Goal: Task Accomplishment & Management: Use online tool/utility

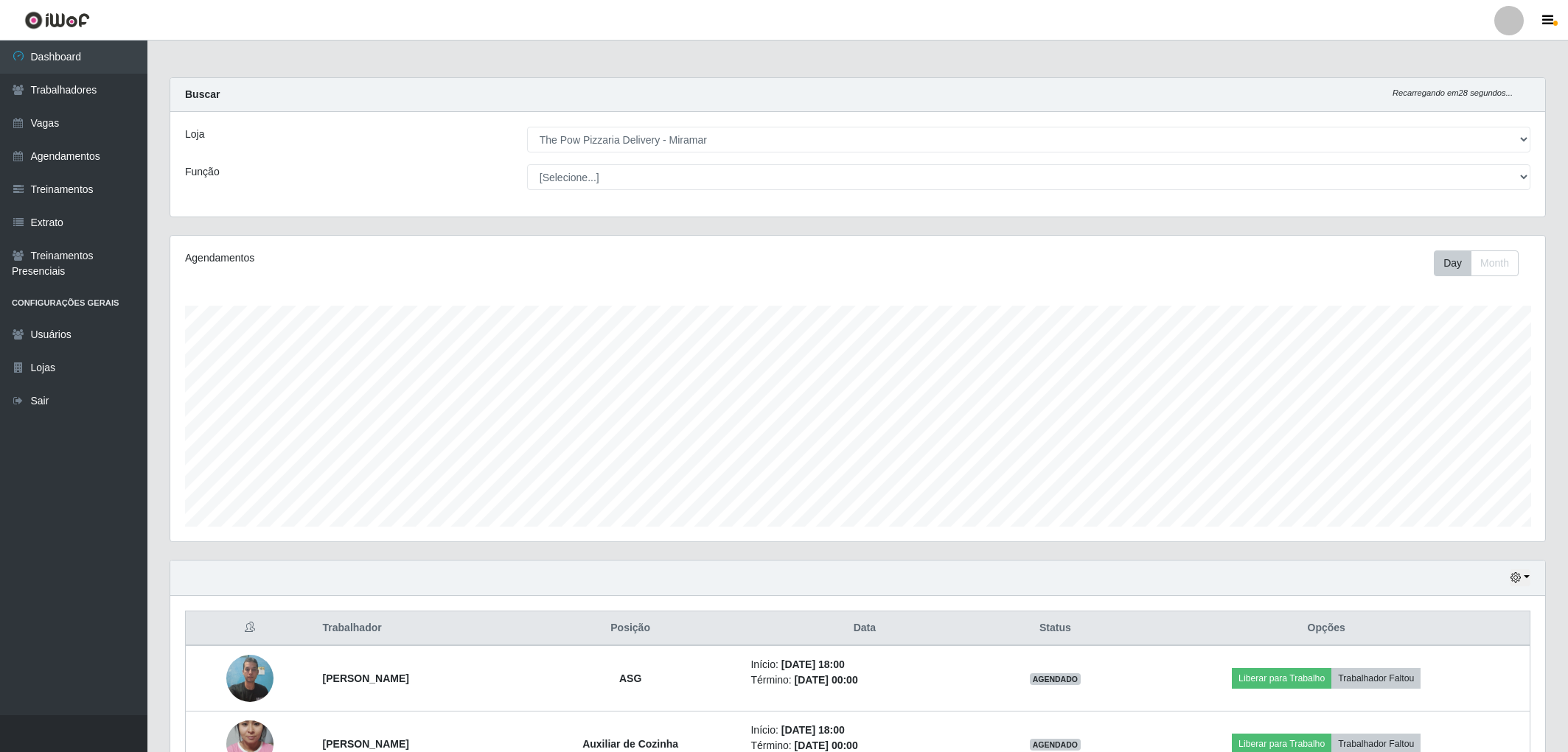
select select "322"
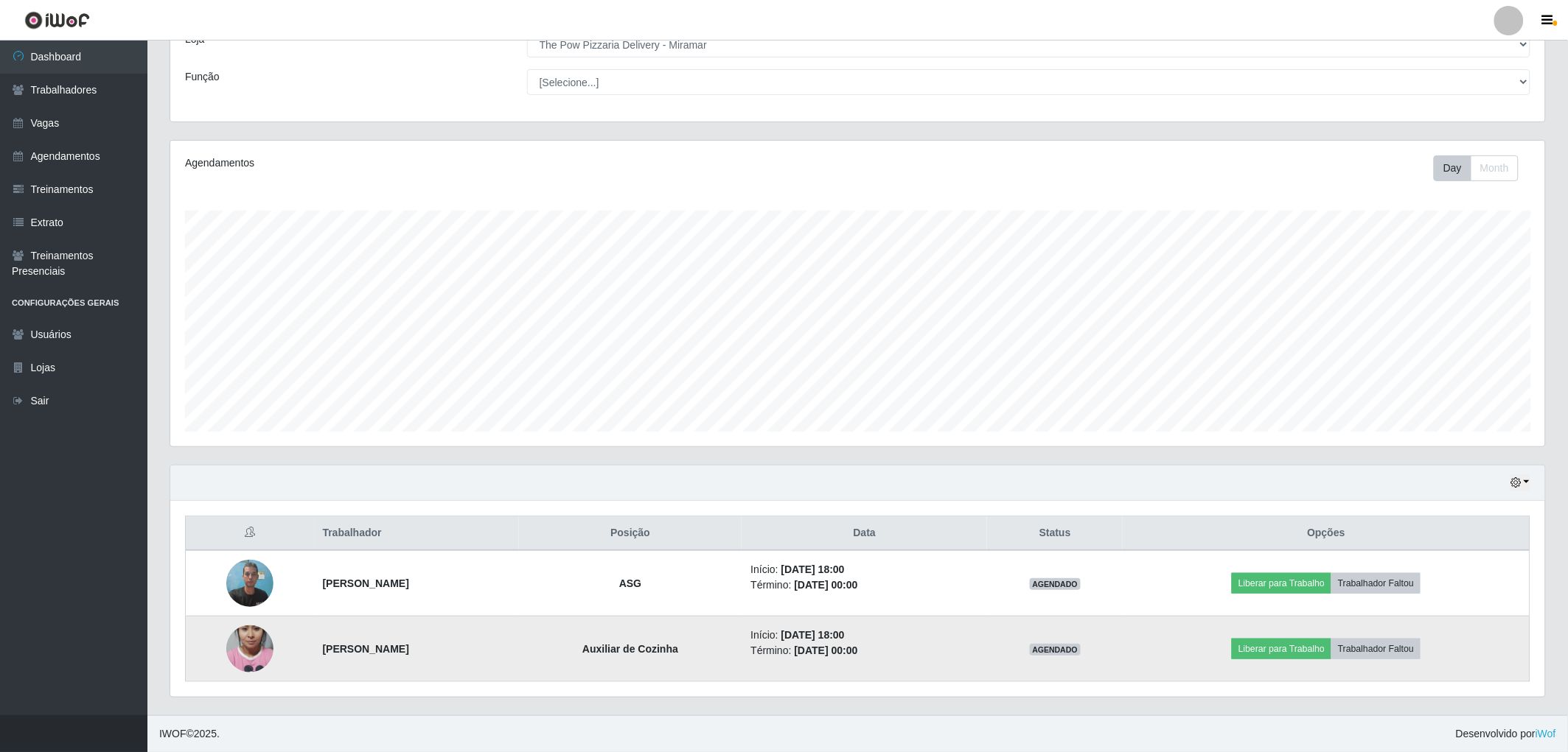
scroll to position [305, 1375]
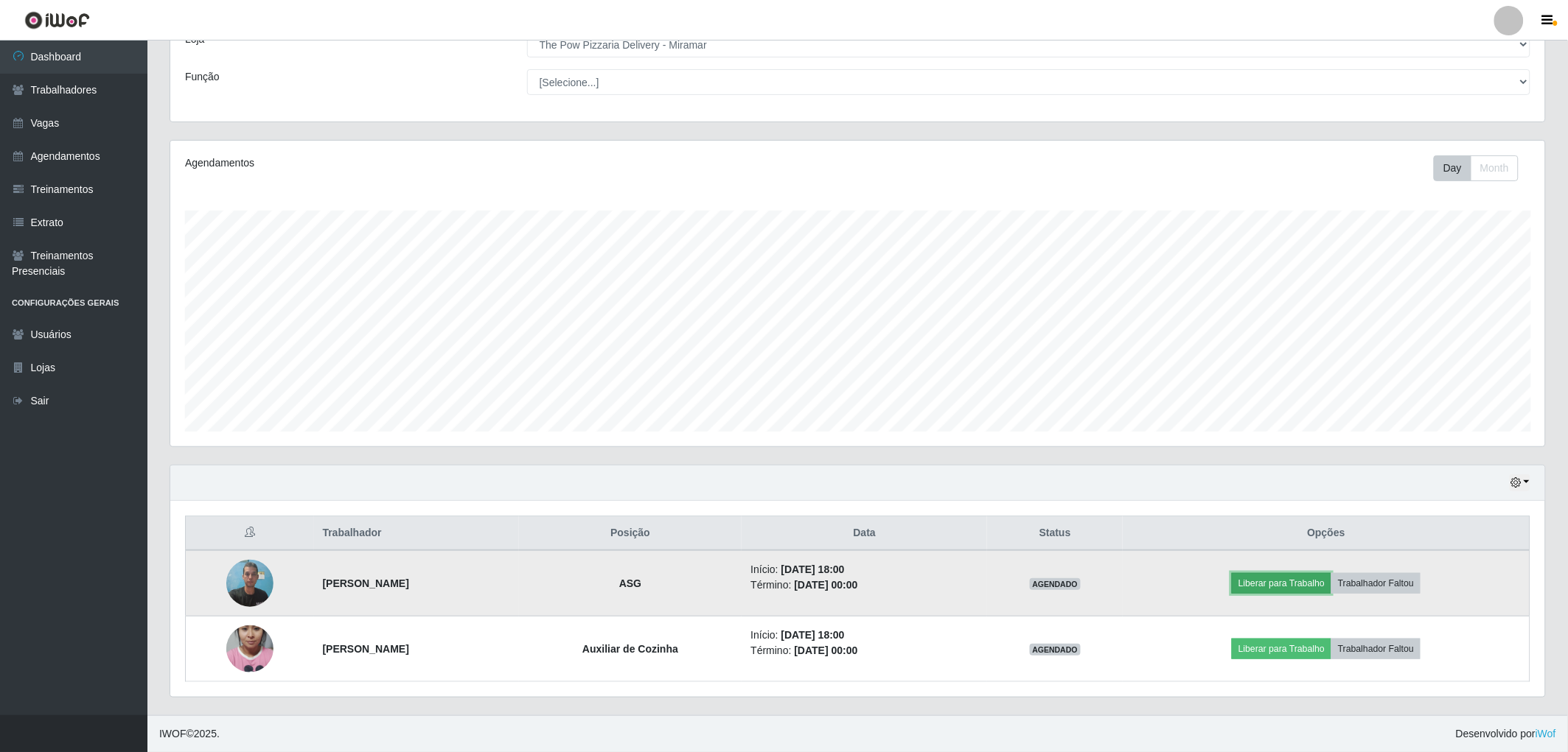
click at [1283, 583] on button "Liberar para Trabalho" at bounding box center [1282, 584] width 100 height 20
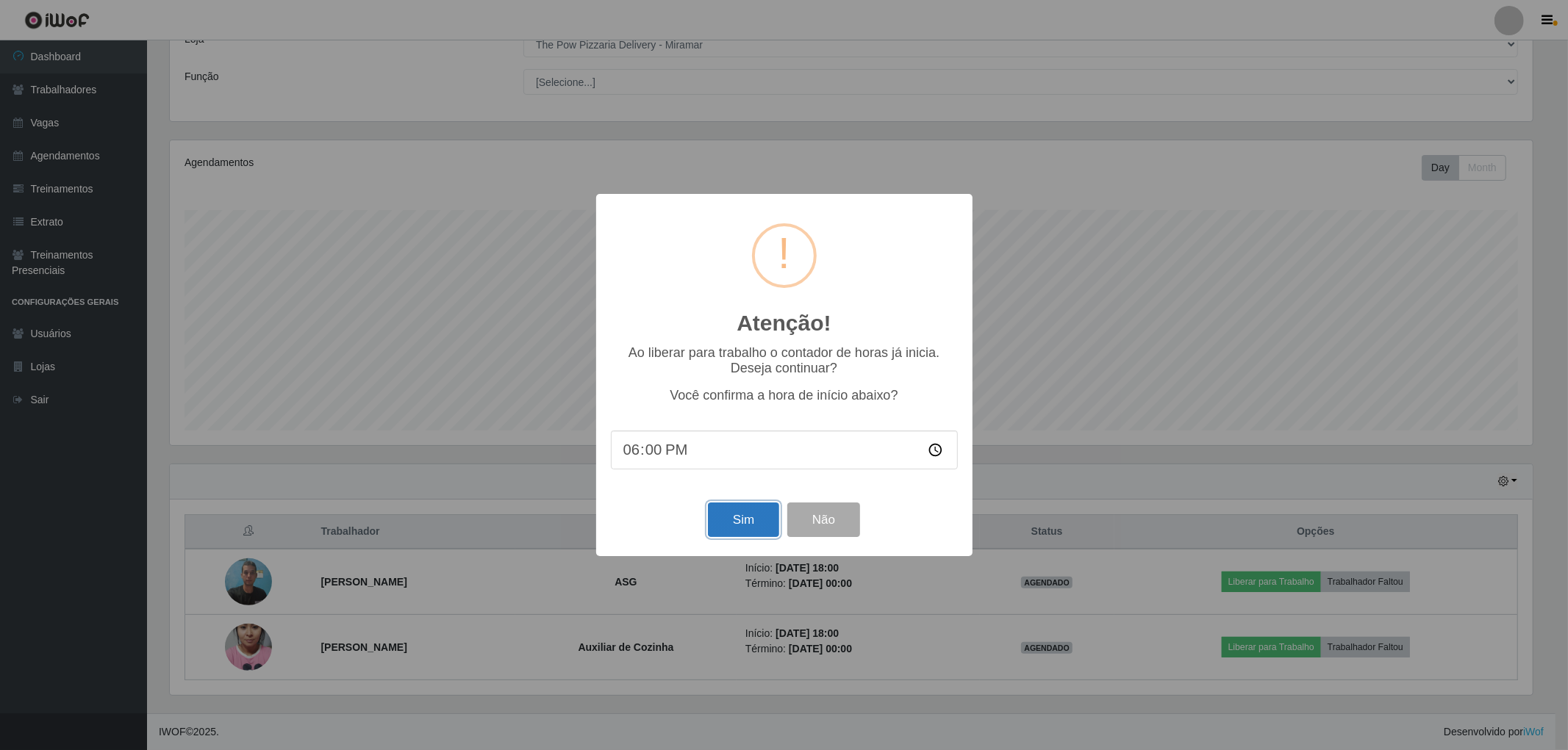
click at [748, 517] on button "Sim" at bounding box center [744, 520] width 72 height 34
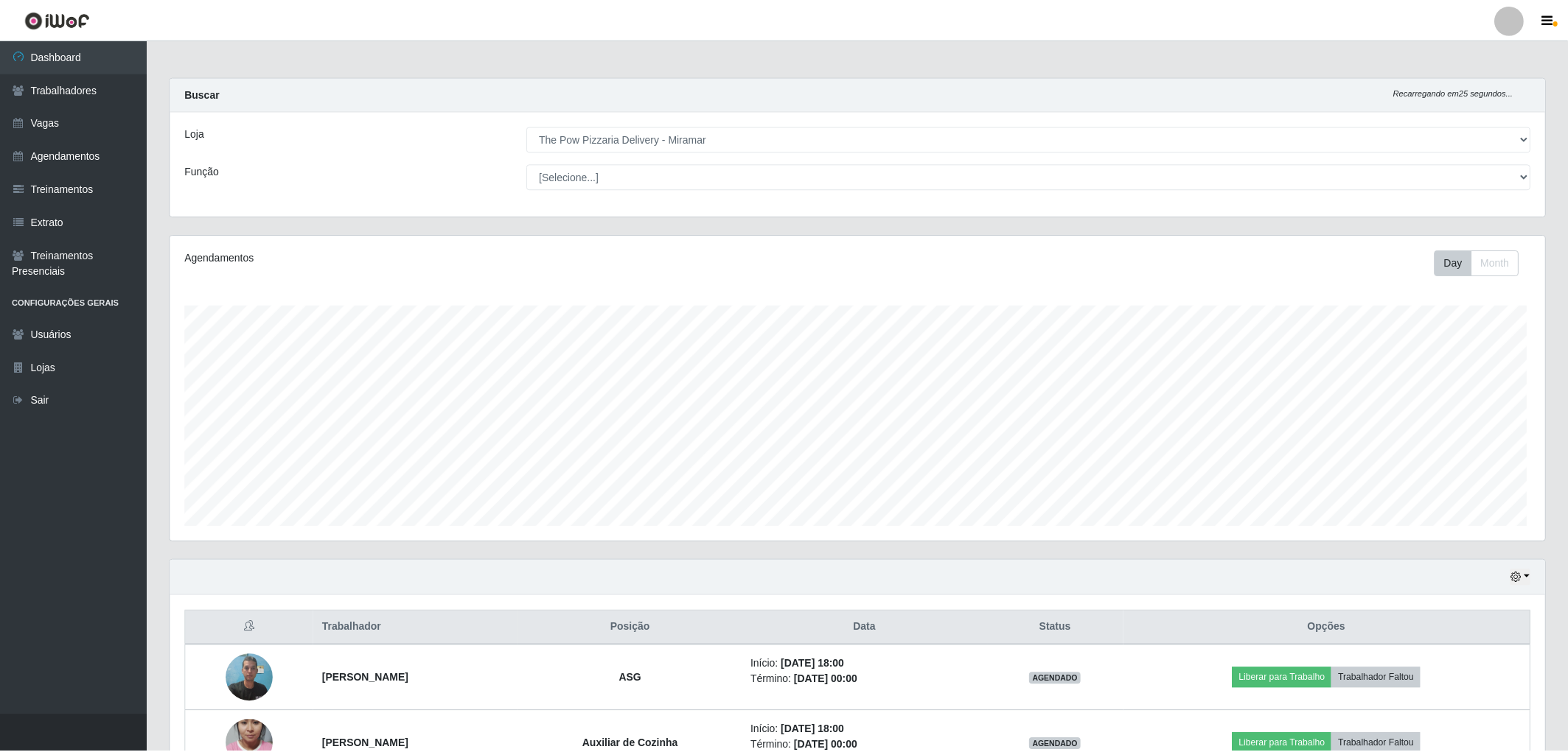
scroll to position [305, 1379]
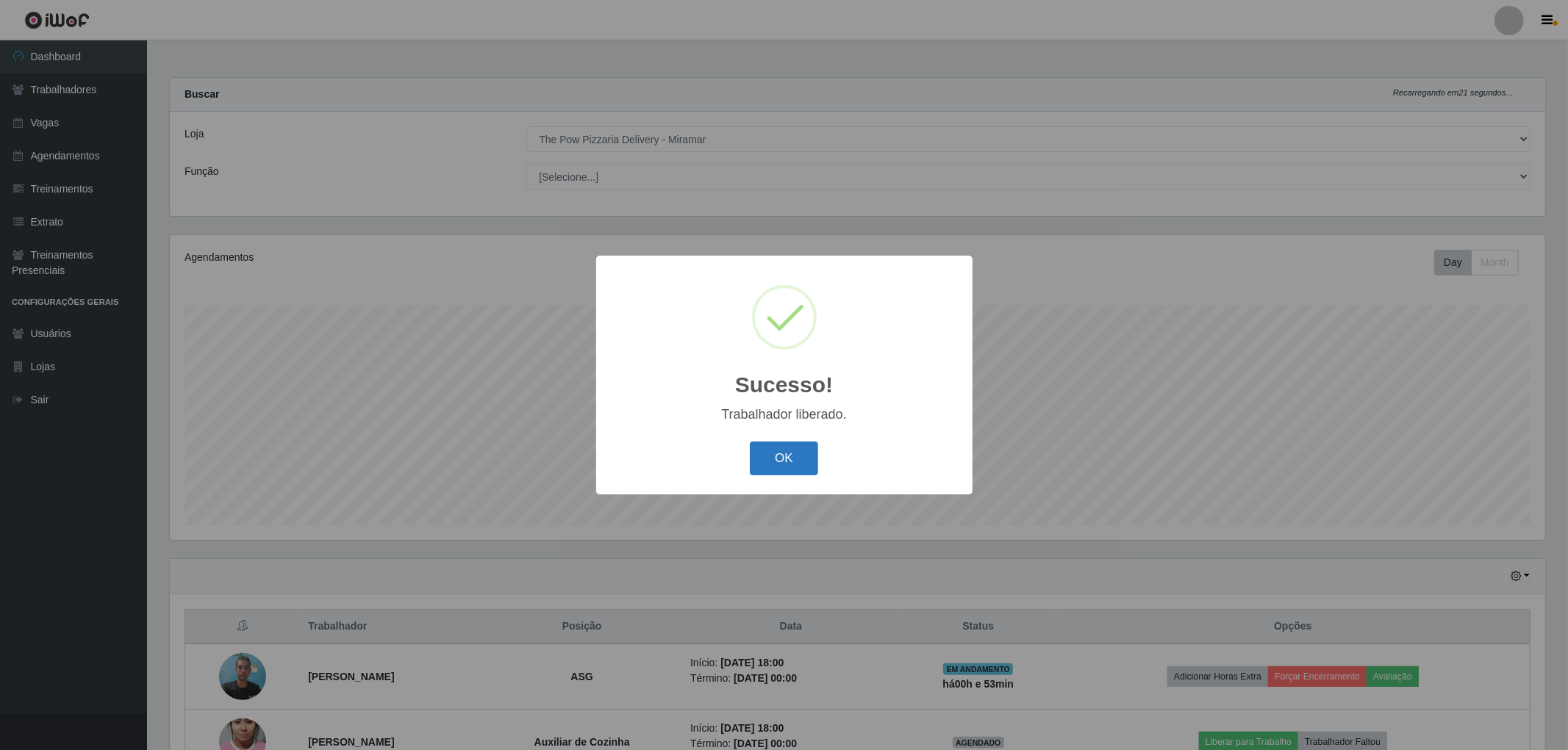
click at [796, 461] on button "OK" at bounding box center [784, 459] width 68 height 34
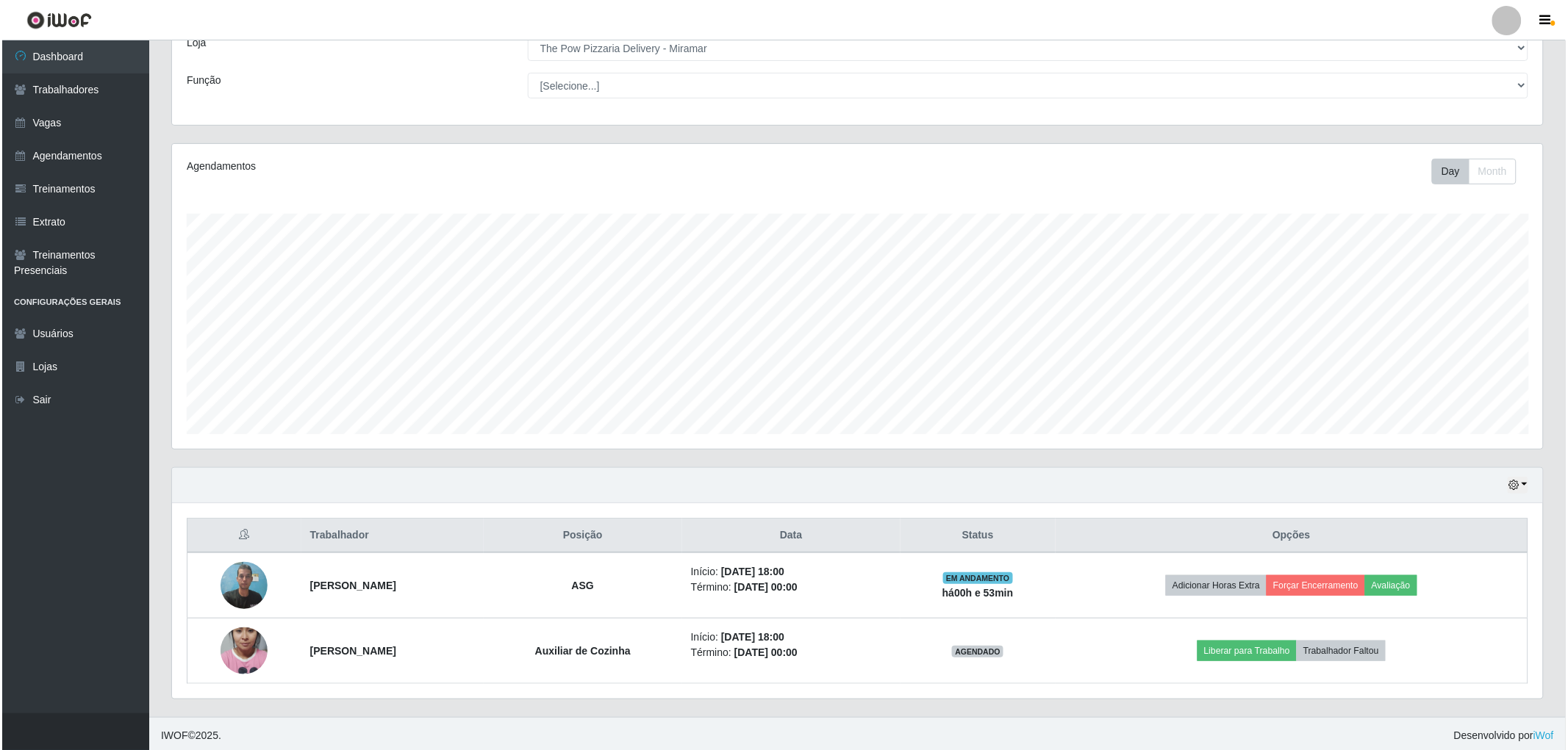
scroll to position [96, 0]
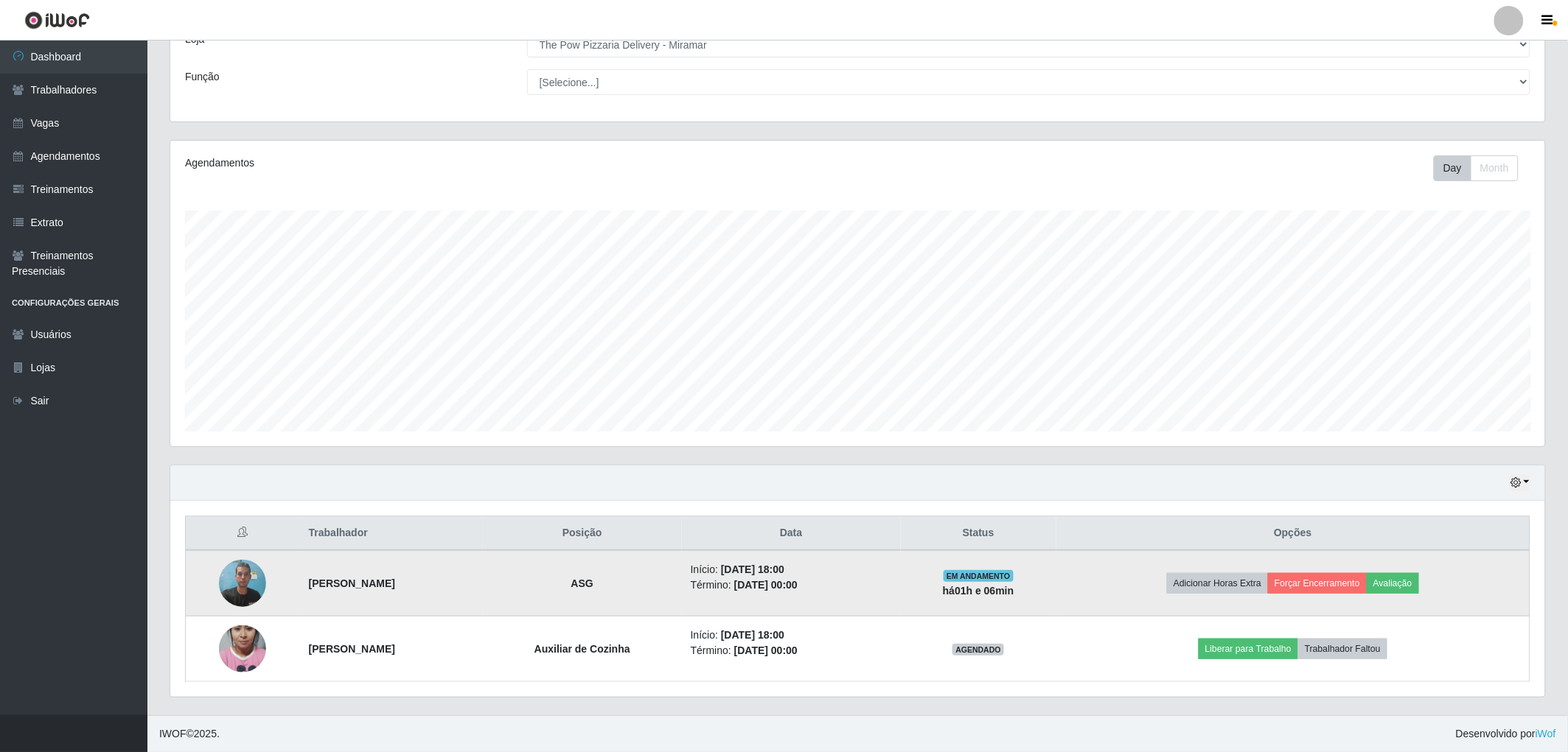
click at [241, 584] on img at bounding box center [243, 584] width 47 height 62
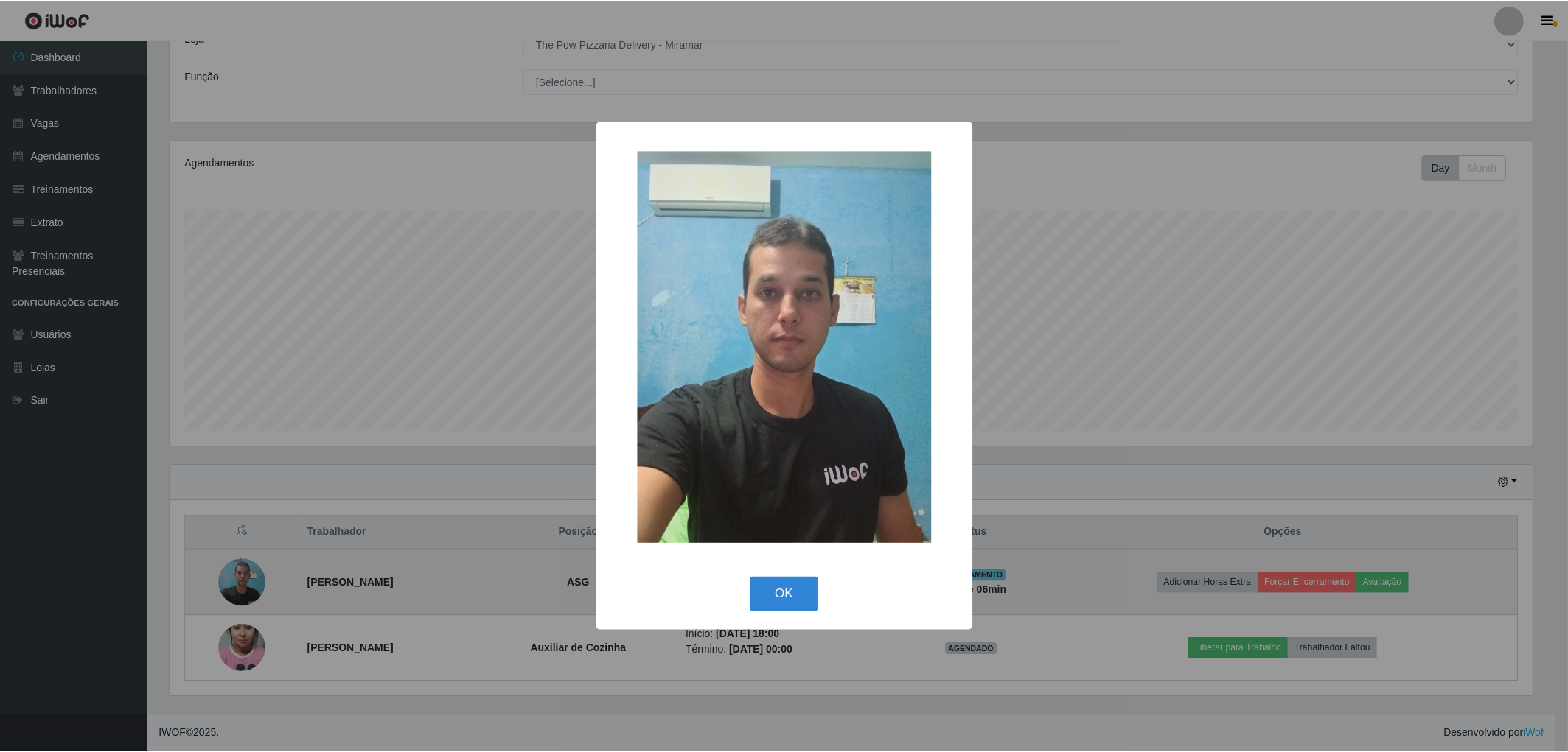
scroll to position [305, 1366]
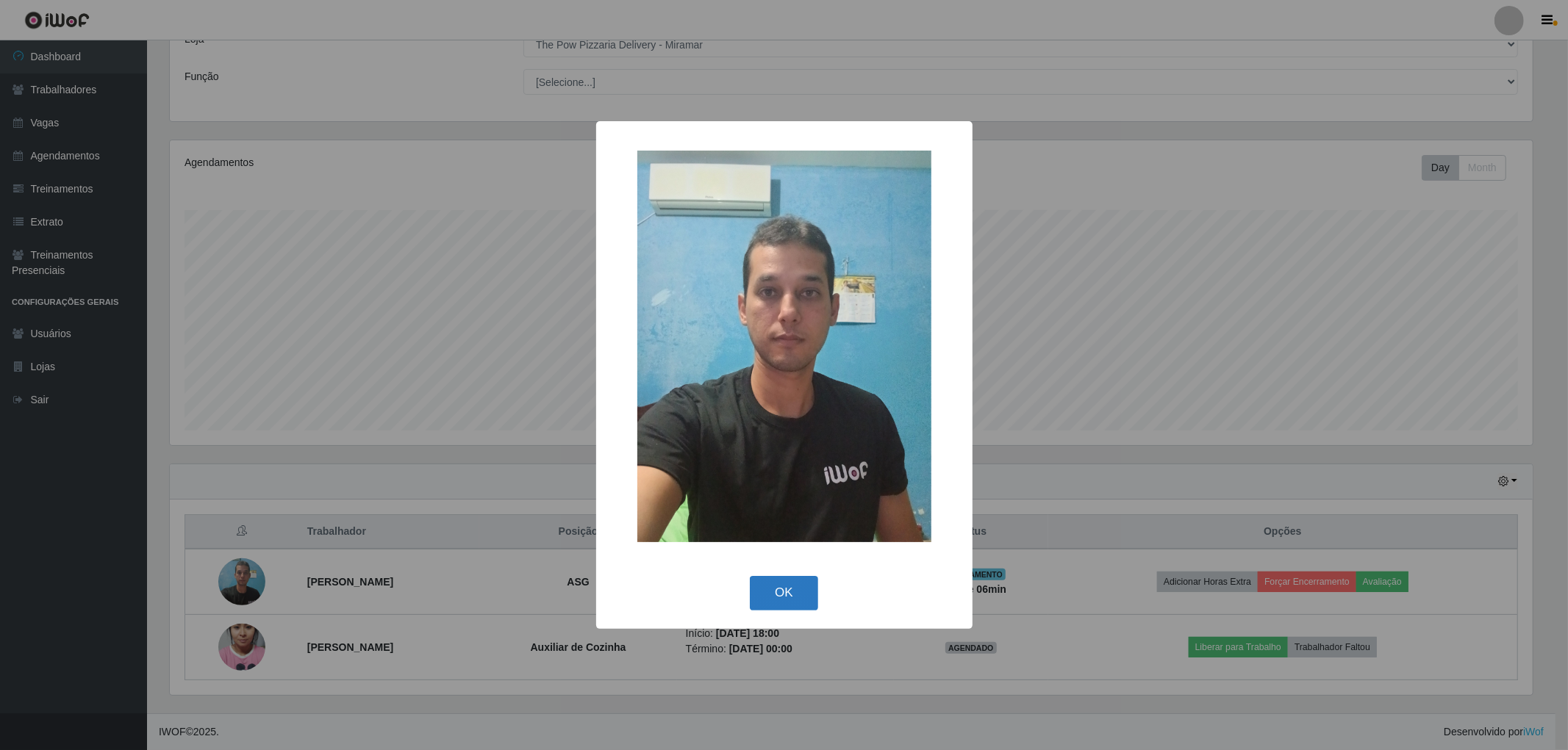
click at [795, 594] on button "OK" at bounding box center [784, 594] width 68 height 34
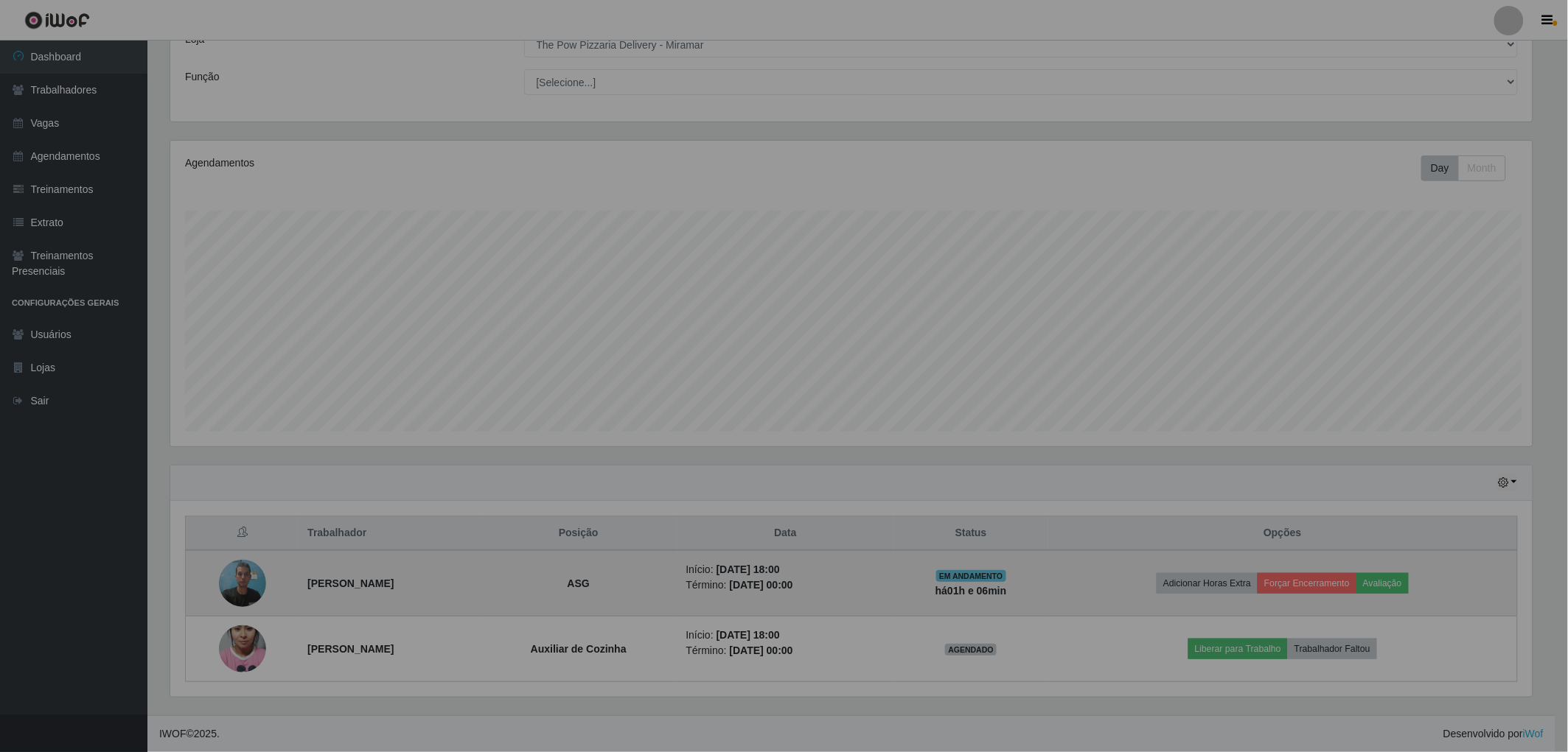
scroll to position [305, 1375]
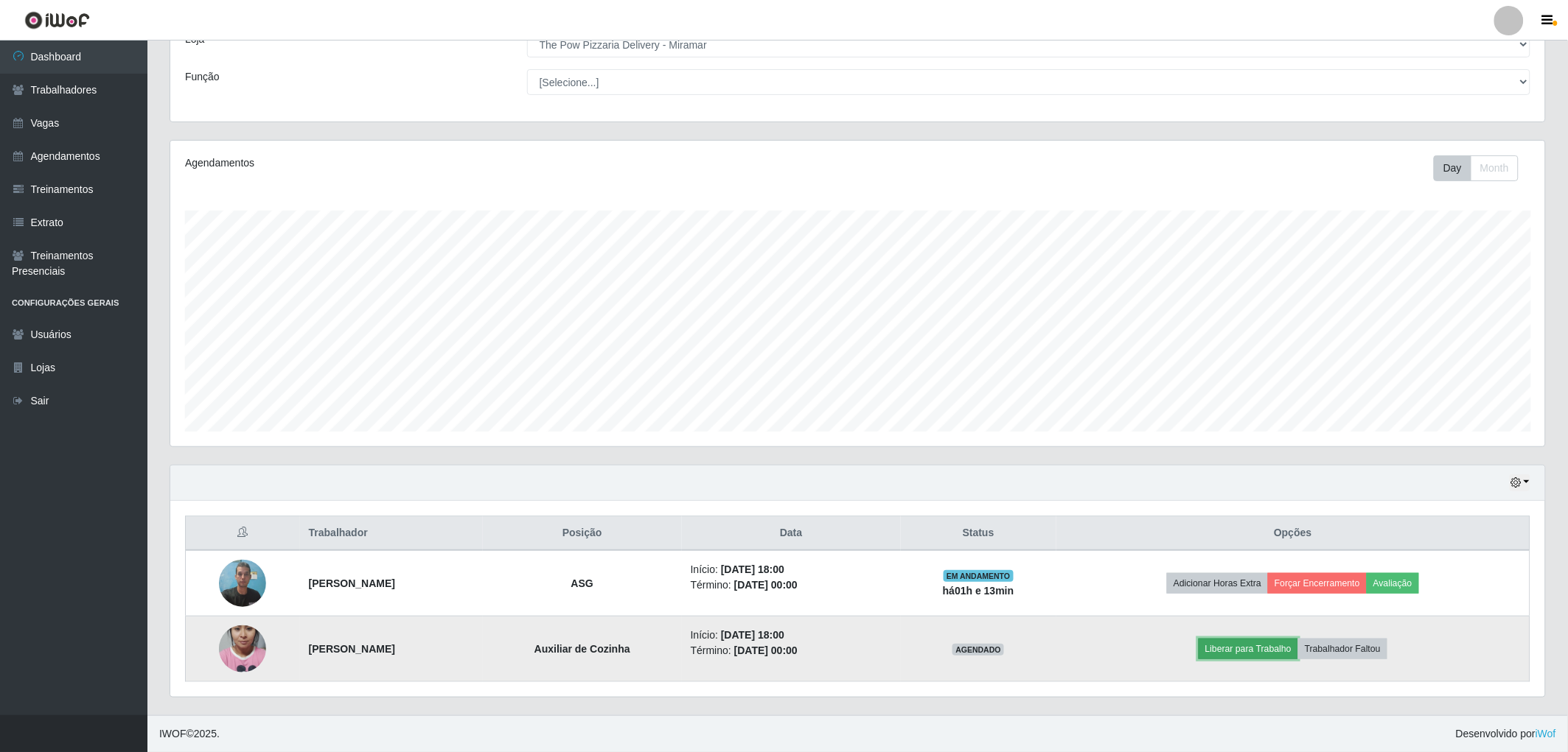
click at [1274, 645] on button "Liberar para Trabalho" at bounding box center [1249, 649] width 100 height 20
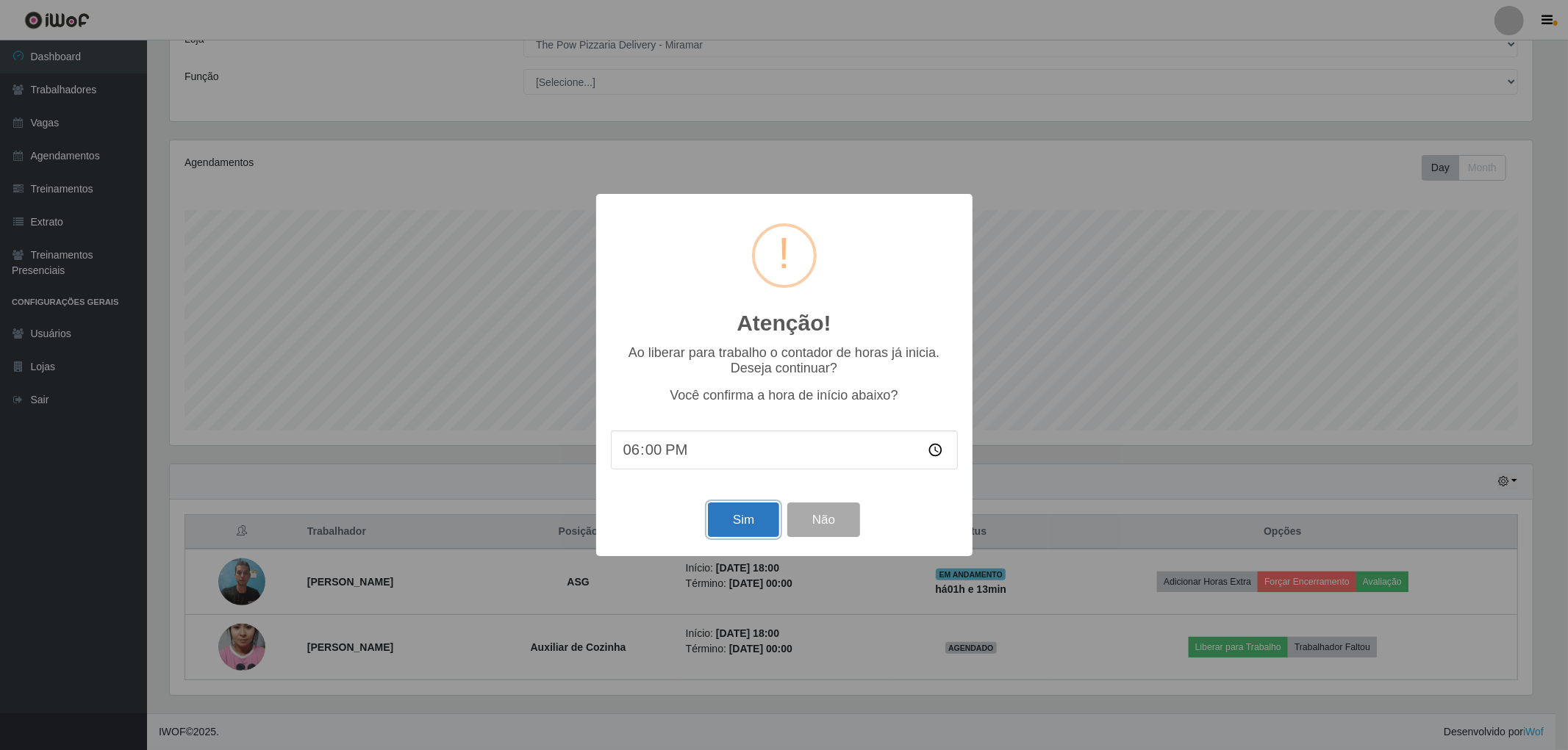
click at [734, 518] on button "Sim" at bounding box center [744, 520] width 72 height 34
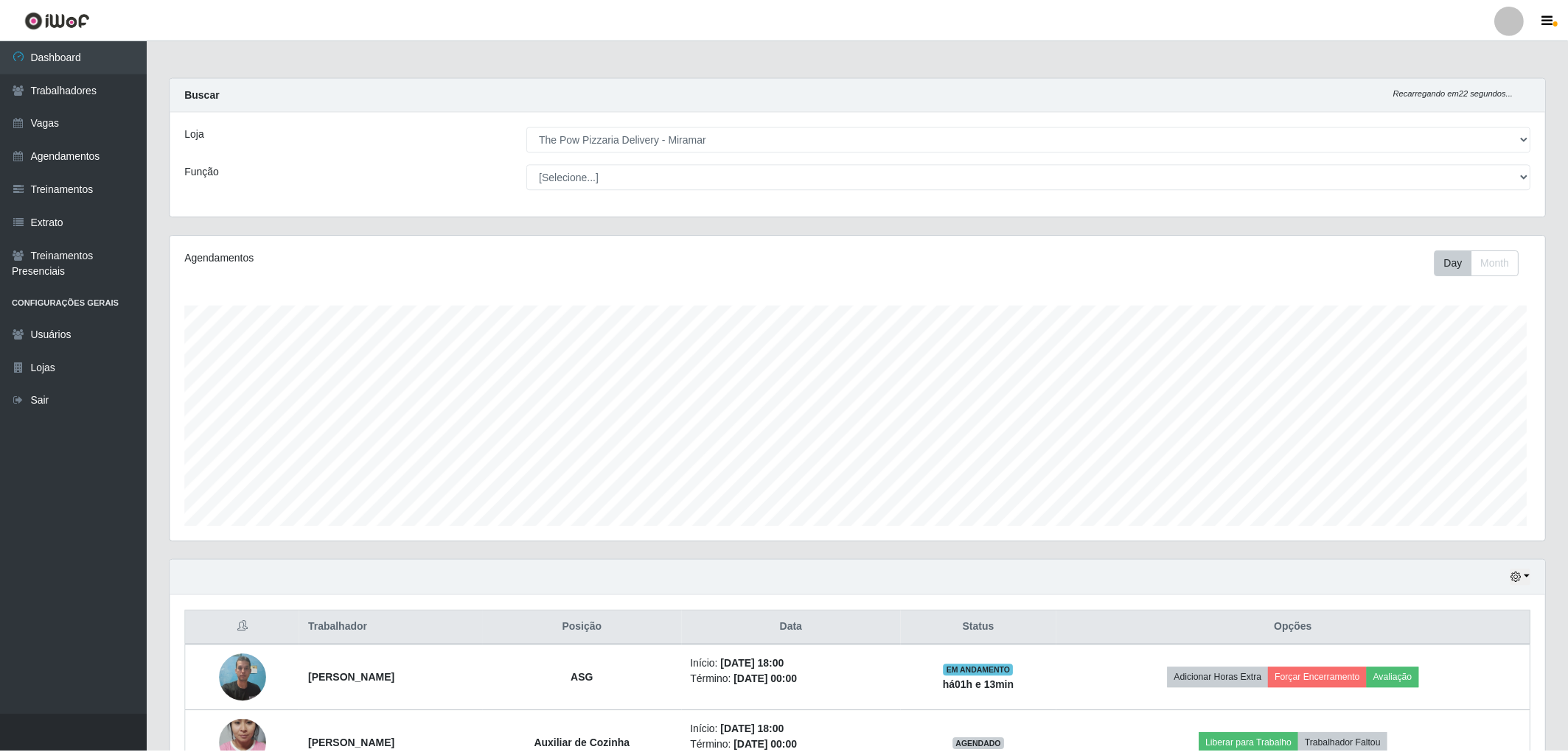
scroll to position [305, 1379]
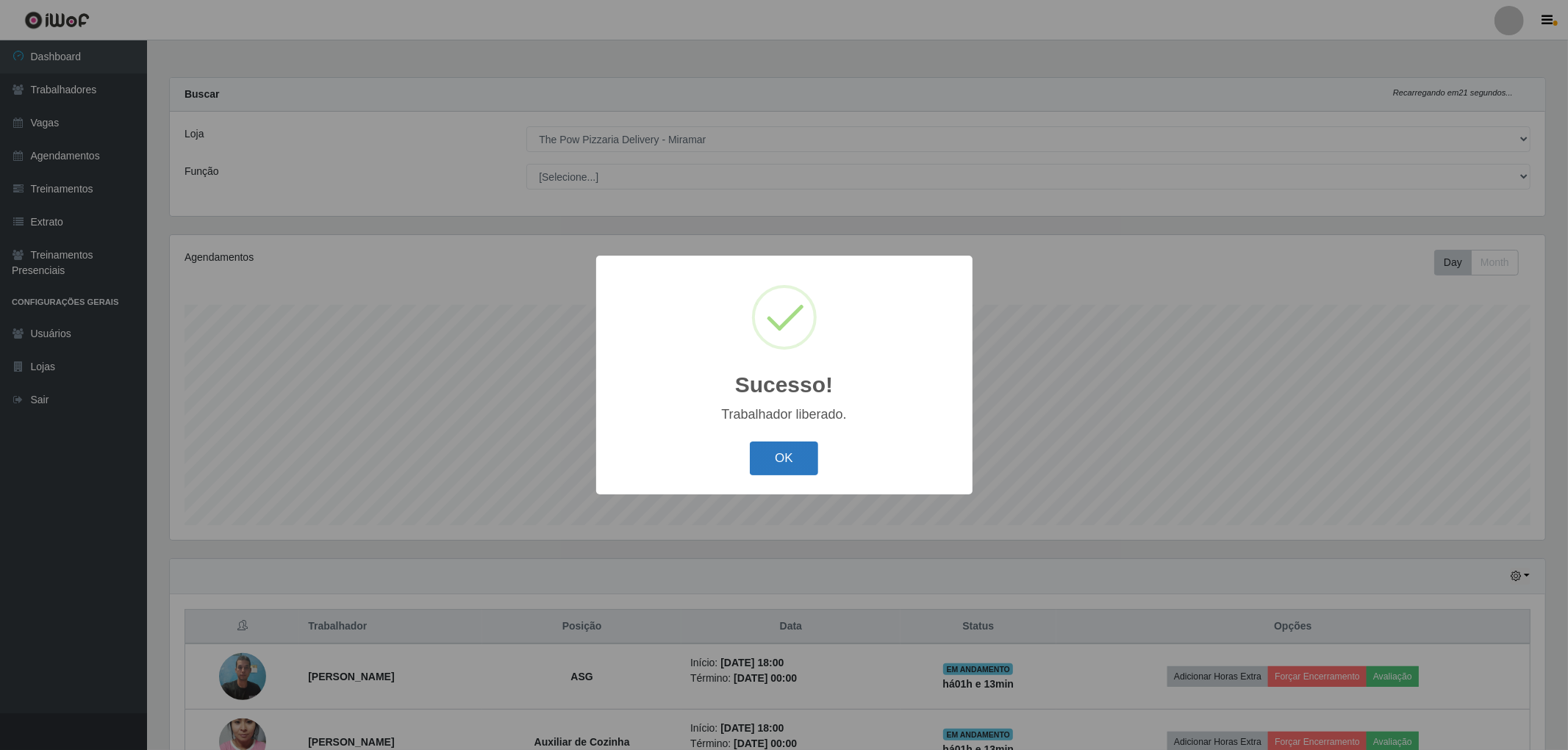
click at [802, 458] on button "OK" at bounding box center [784, 459] width 68 height 34
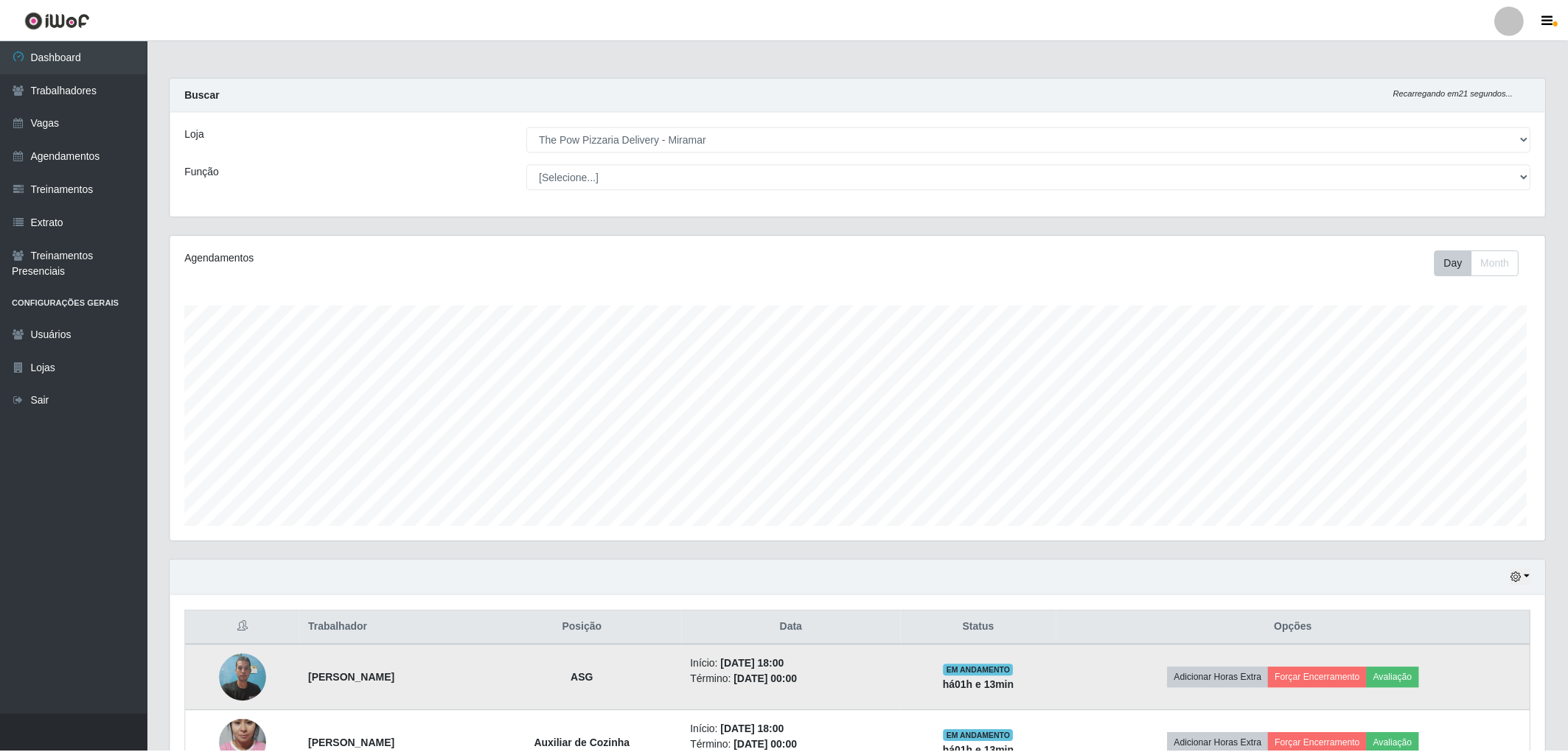
scroll to position [305, 1375]
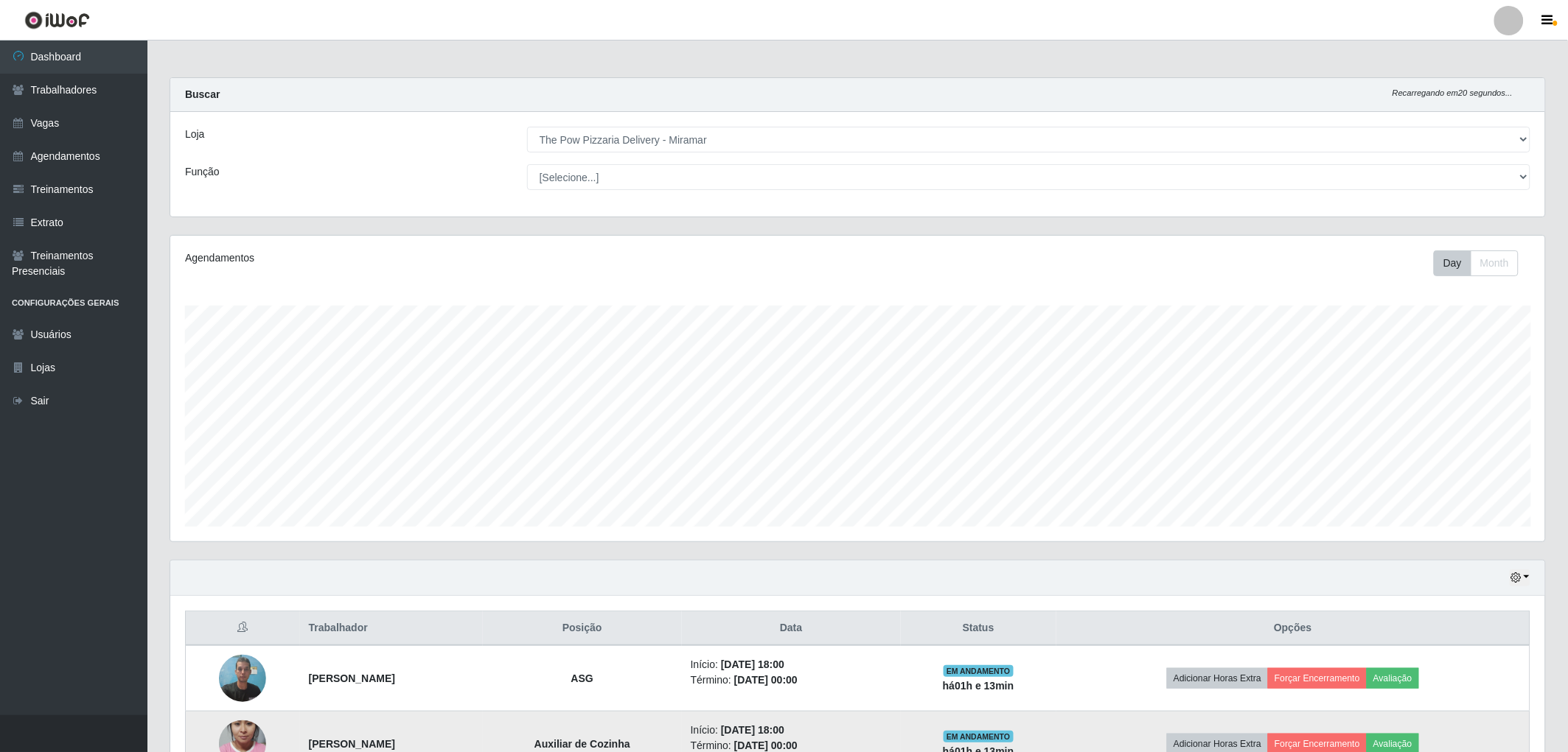
click at [246, 735] on img at bounding box center [243, 744] width 47 height 84
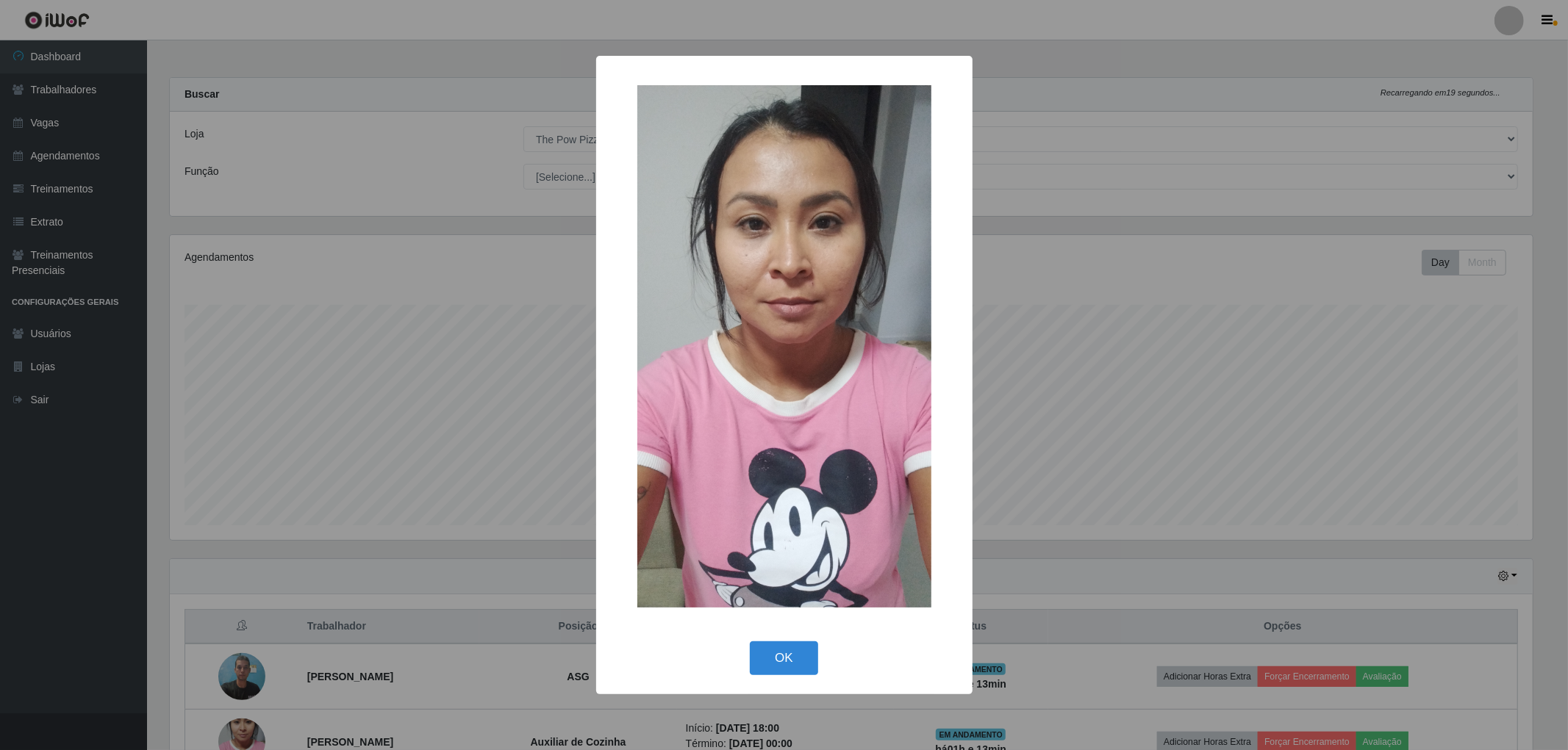
click at [1083, 265] on div "× OK Cancel" at bounding box center [784, 375] width 1568 height 750
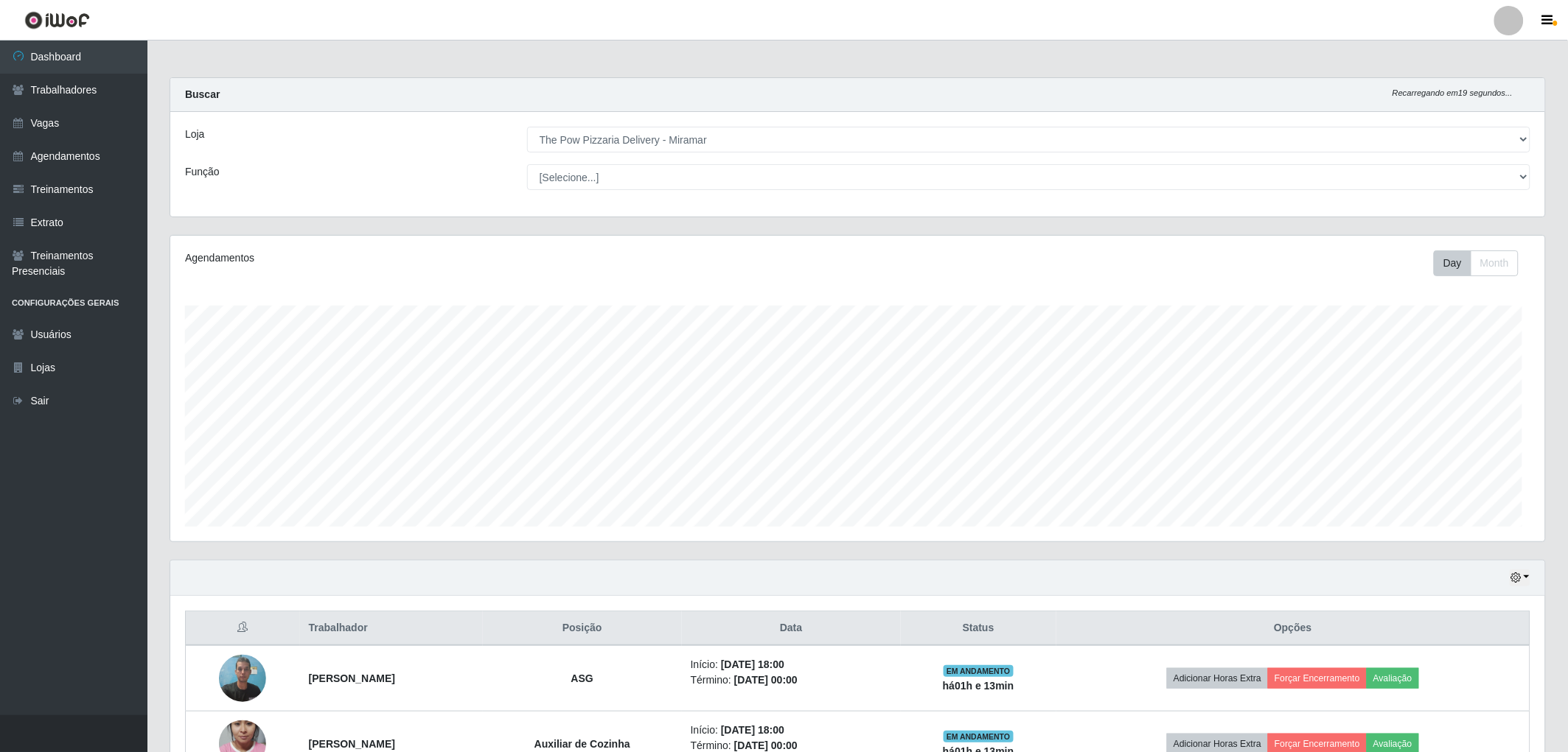
scroll to position [305, 1375]
